Goal: Find specific page/section

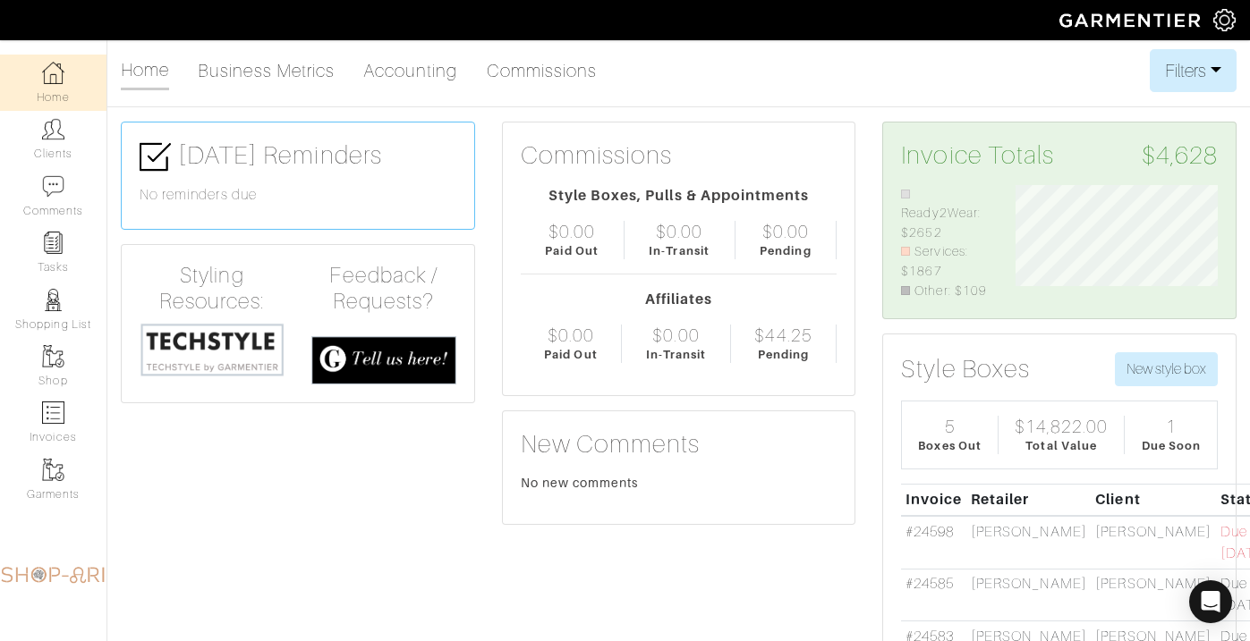
scroll to position [115, 228]
click at [47, 143] on link "Clients" at bounding box center [53, 139] width 106 height 56
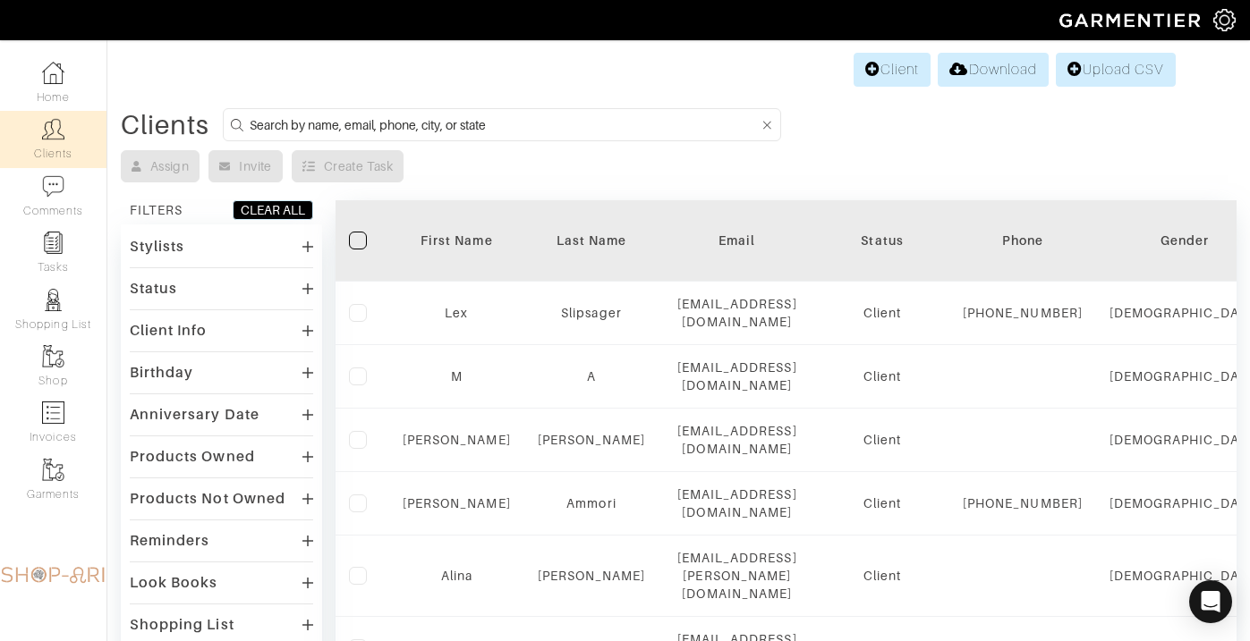
click at [298, 122] on input at bounding box center [504, 125] width 509 height 22
type input "[PERSON_NAME]"
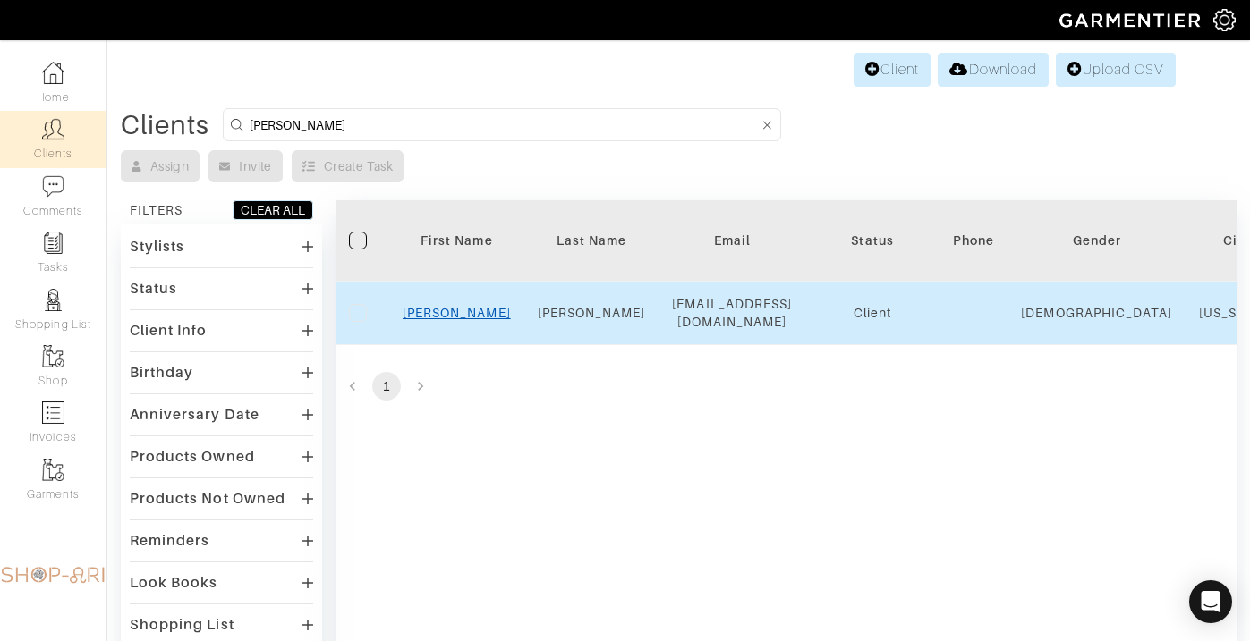
click at [454, 316] on link "[PERSON_NAME]" at bounding box center [457, 313] width 108 height 14
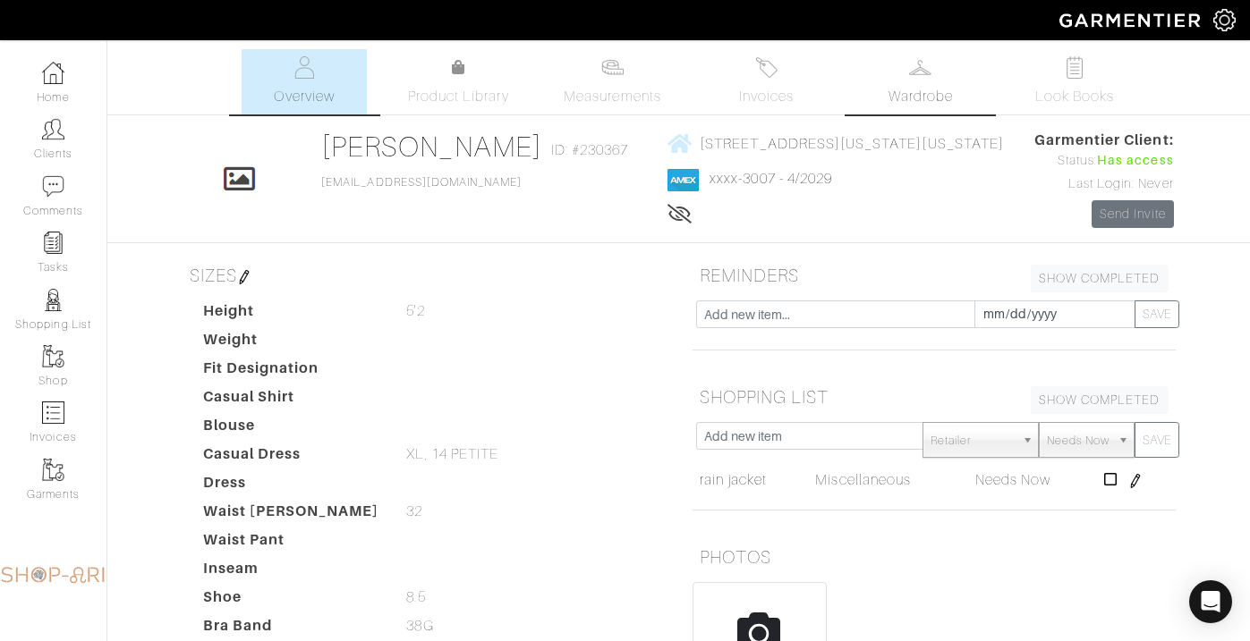
click at [907, 105] on span "Wardrobe" at bounding box center [920, 96] width 64 height 21
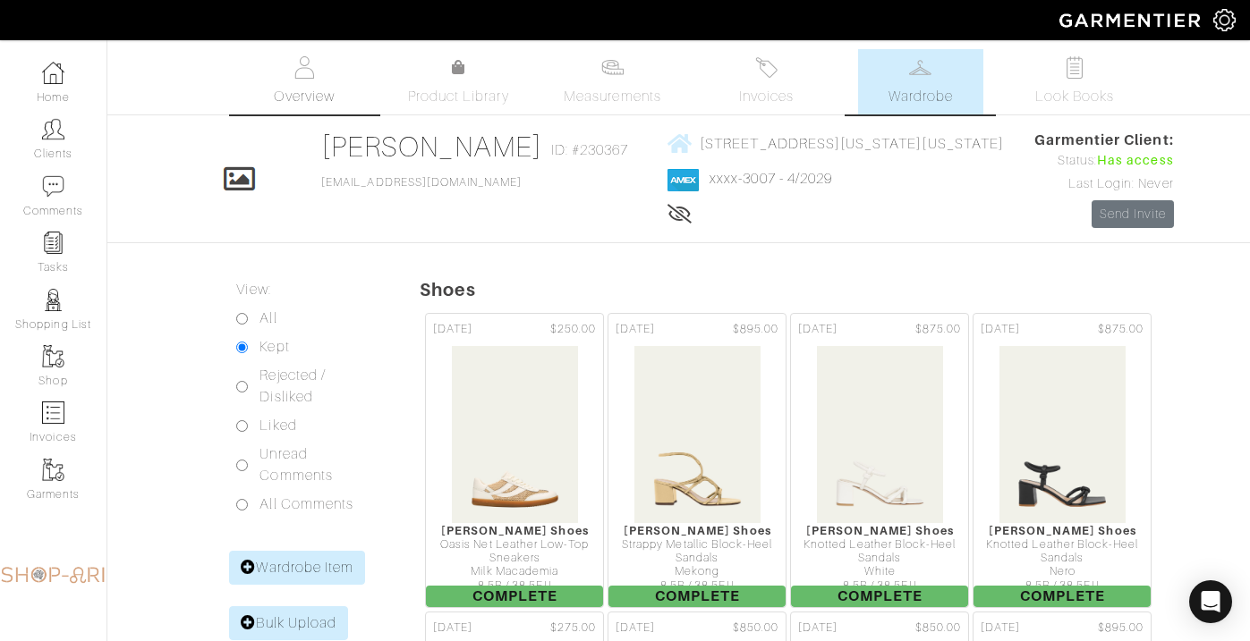
click at [291, 86] on span "Overview" at bounding box center [304, 96] width 60 height 21
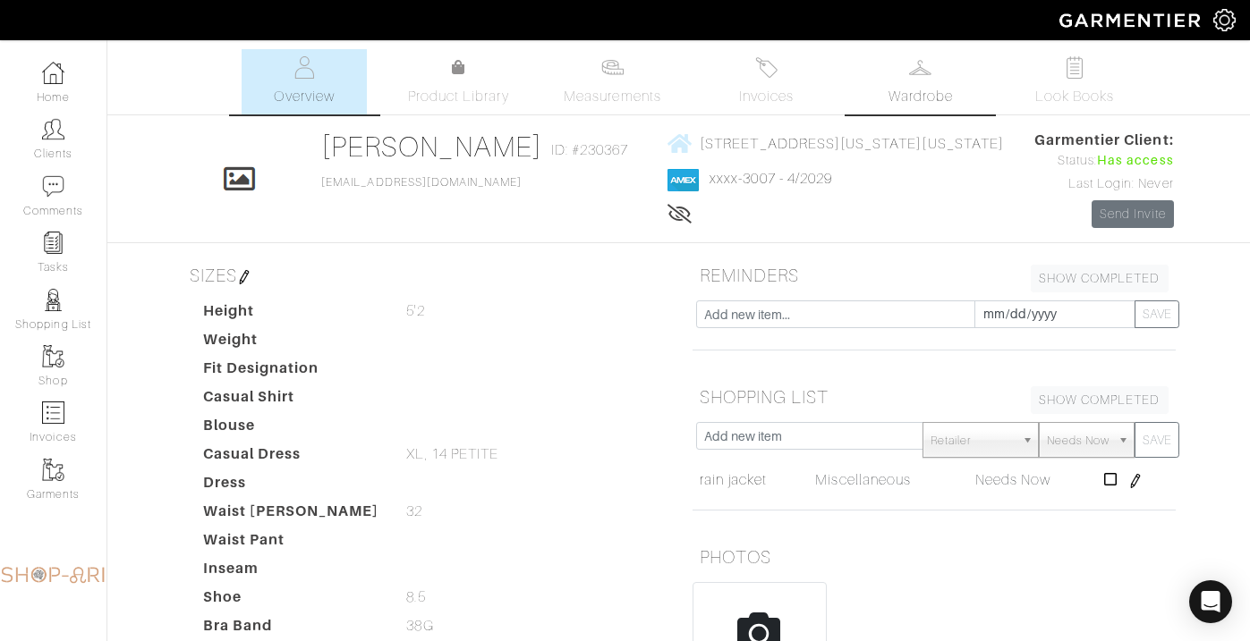
click at [931, 81] on link "Wardrobe" at bounding box center [920, 81] width 125 height 65
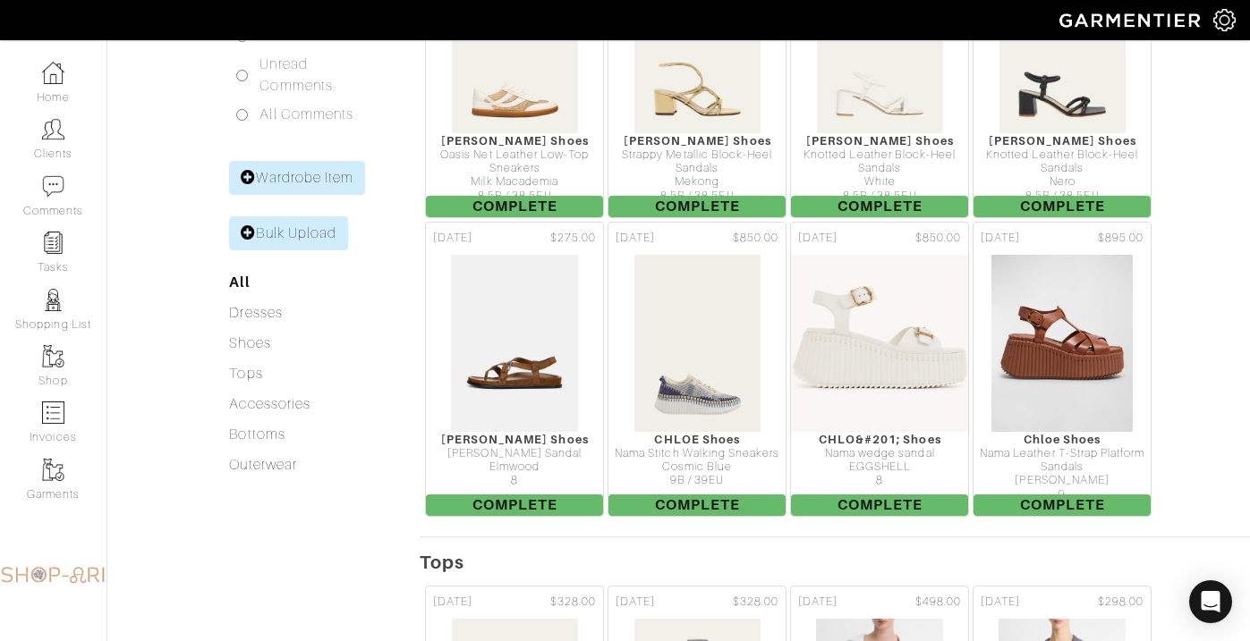
scroll to position [386, 0]
